Goal: Task Accomplishment & Management: Complete application form

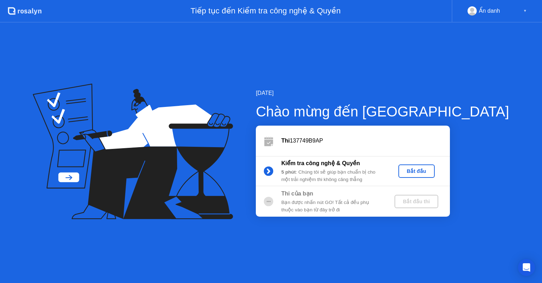
click at [432, 171] on div "Bắt đầu" at bounding box center [416, 171] width 31 height 6
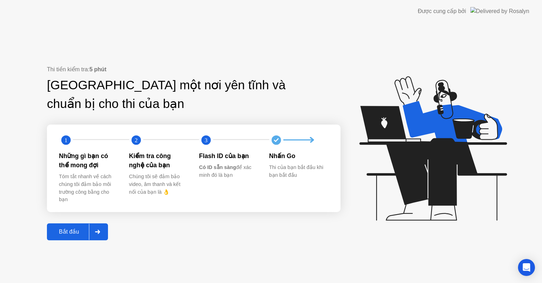
click at [68, 230] on div "Bắt đầu" at bounding box center [69, 231] width 40 height 7
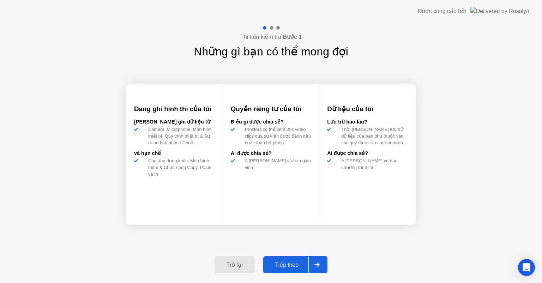
click at [277, 263] on div "Tiếp theo" at bounding box center [286, 265] width 43 height 7
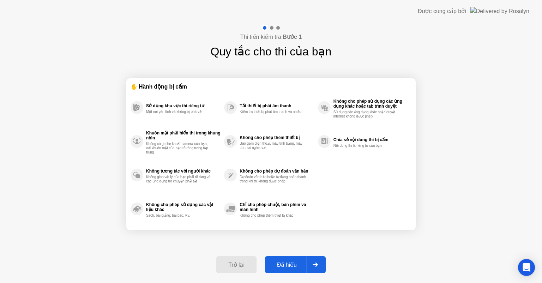
click at [288, 264] on div "Đã hiểu" at bounding box center [287, 265] width 40 height 7
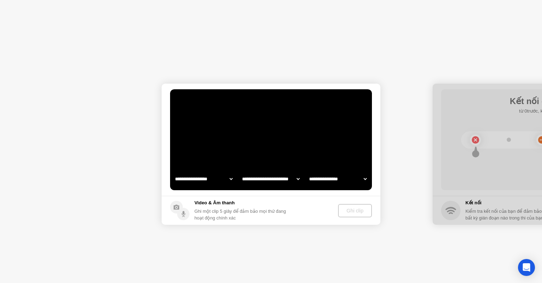
select select "**********"
select select "*******"
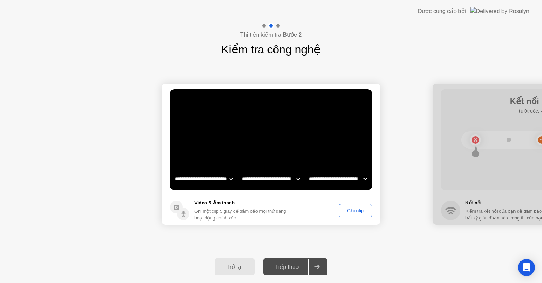
click at [364, 208] on div "Ghi clip" at bounding box center [355, 211] width 28 height 6
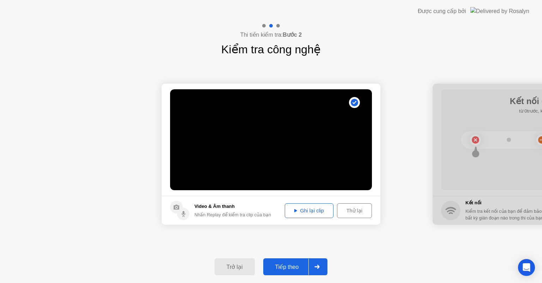
click at [280, 161] on video at bounding box center [271, 139] width 202 height 101
click at [354, 106] on circle at bounding box center [354, 102] width 11 height 11
click at [287, 168] on video at bounding box center [271, 139] width 202 height 101
click at [353, 101] on circle at bounding box center [354, 102] width 7 height 7
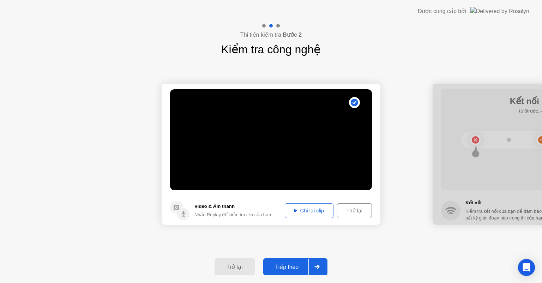
click at [283, 264] on div "Tiếp theo" at bounding box center [286, 267] width 43 height 7
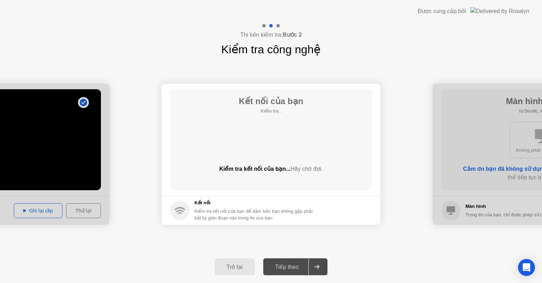
click at [226, 264] on div "Trở lại" at bounding box center [235, 267] width 36 height 7
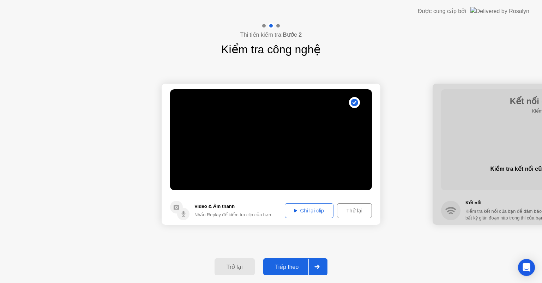
click at [302, 211] on div "Ghi lại clip" at bounding box center [308, 211] width 43 height 6
click at [294, 264] on div "Tiếp theo" at bounding box center [286, 267] width 43 height 7
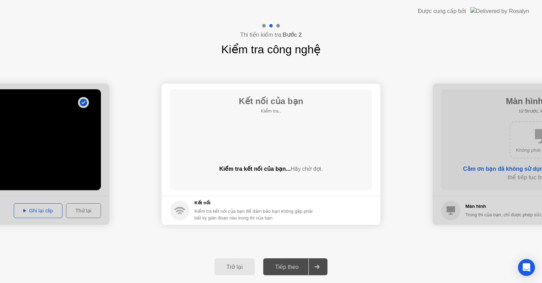
click at [382, 238] on div "**********" at bounding box center [271, 154] width 542 height 193
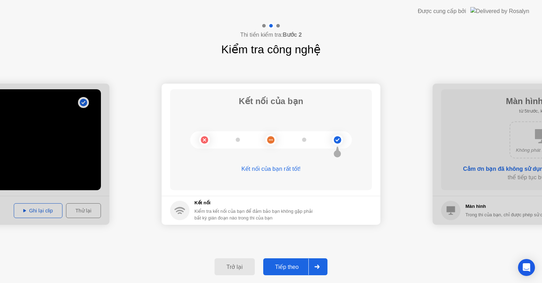
click at [290, 264] on div "Tiếp theo" at bounding box center [286, 267] width 43 height 7
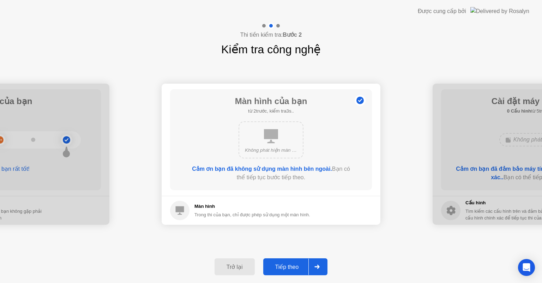
click at [298, 266] on div "Tiếp theo" at bounding box center [286, 267] width 43 height 7
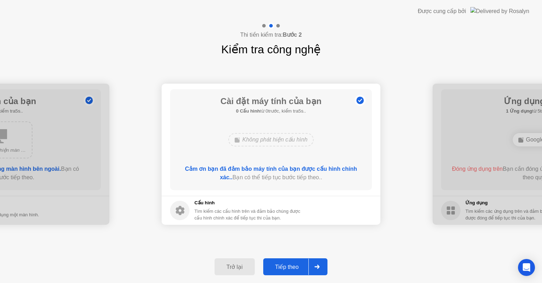
click at [298, 266] on div "Tiếp theo" at bounding box center [286, 267] width 43 height 7
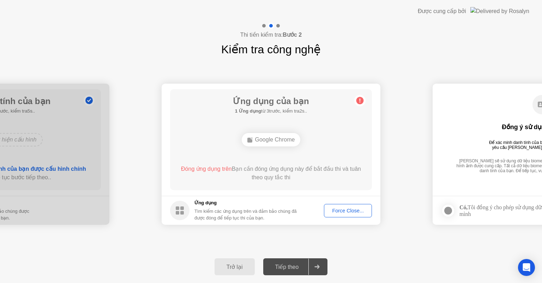
click at [348, 211] on div "Force Close..." at bounding box center [347, 211] width 43 height 6
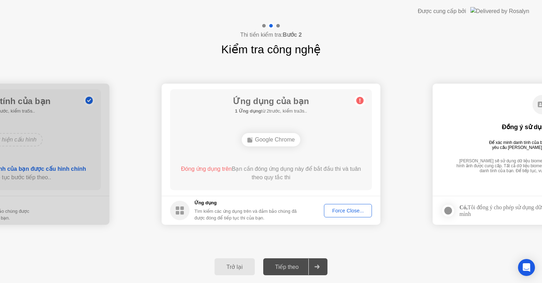
click at [344, 206] on button "Force Close..." at bounding box center [348, 210] width 48 height 13
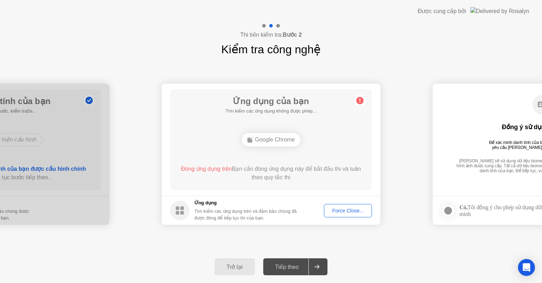
click at [397, 241] on div "**********" at bounding box center [271, 154] width 542 height 193
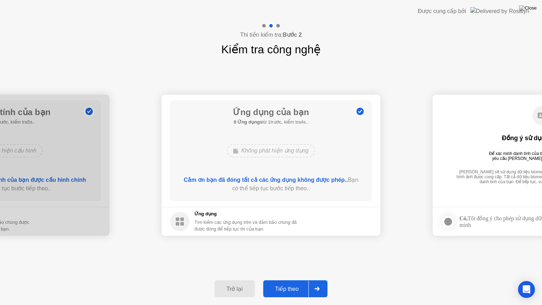
click at [287, 283] on div "Tiếp theo" at bounding box center [286, 289] width 43 height 7
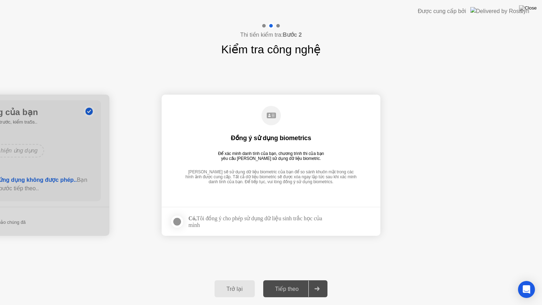
click at [185, 215] on label at bounding box center [179, 222] width 18 height 14
click at [180, 220] on div at bounding box center [177, 221] width 8 height 8
click at [175, 220] on div at bounding box center [177, 221] width 8 height 8
click at [286, 283] on div "Tiếp theo" at bounding box center [286, 289] width 43 height 7
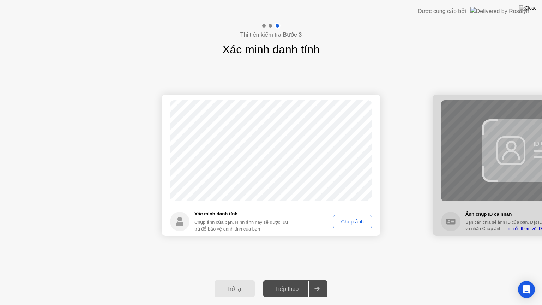
click at [356, 220] on div "Chụp ảnh" at bounding box center [353, 222] width 34 height 6
click at [292, 283] on div "Tiếp theo" at bounding box center [286, 289] width 43 height 7
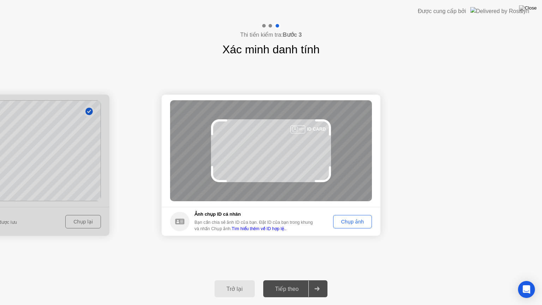
click at [352, 220] on div "Chụp ảnh" at bounding box center [353, 222] width 34 height 6
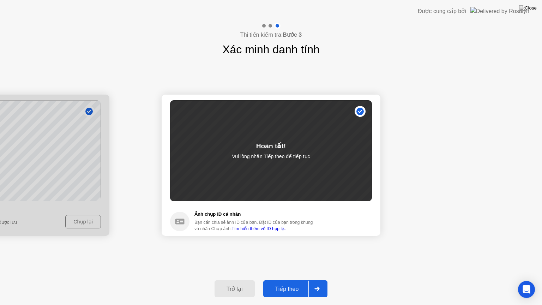
click at [298, 283] on div "Tiếp theo" at bounding box center [286, 289] width 43 height 7
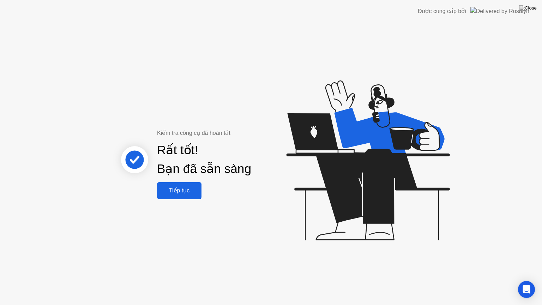
click at [185, 190] on div "Tiếp tục" at bounding box center [179, 190] width 40 height 7
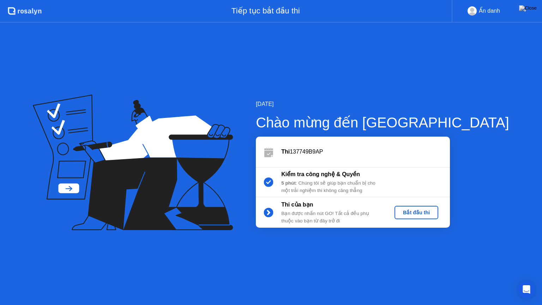
click at [436, 213] on div "Bắt đầu thi" at bounding box center [416, 213] width 38 height 6
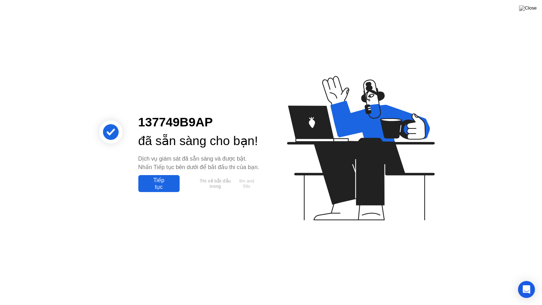
click at [150, 190] on div "Tiếp tục" at bounding box center [158, 183] width 37 height 13
